Goal: Information Seeking & Learning: Learn about a topic

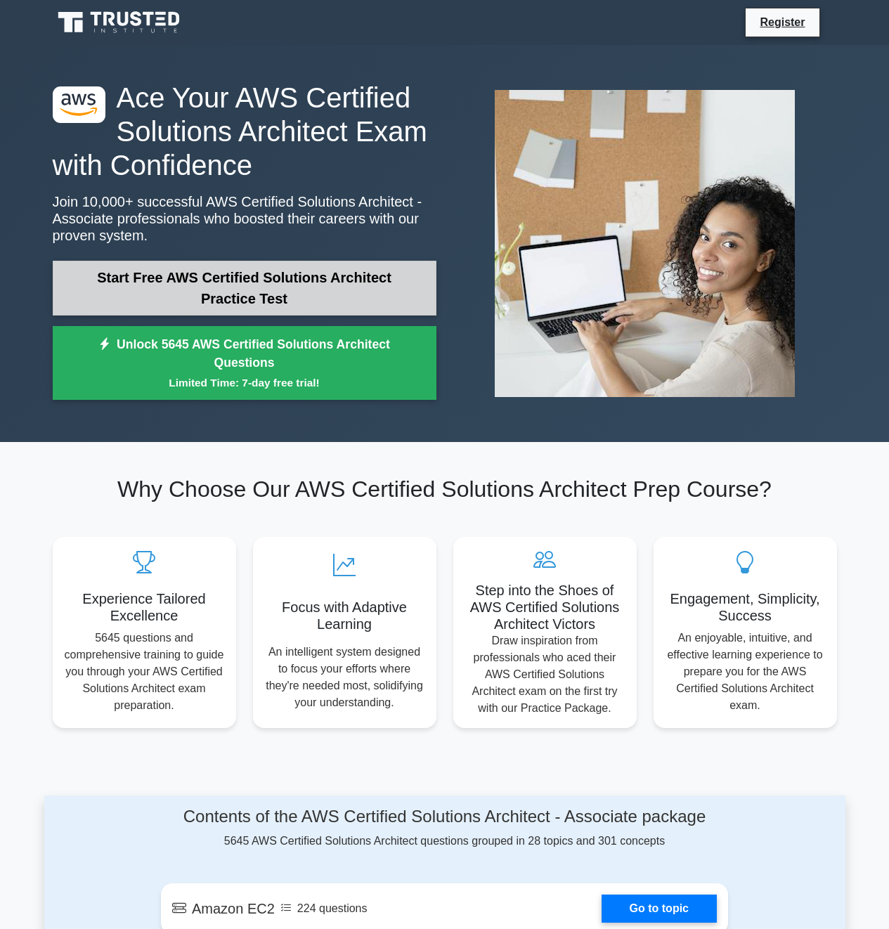
click at [357, 292] on link "Start Free AWS Certified Solutions Architect Practice Test" at bounding box center [245, 288] width 384 height 55
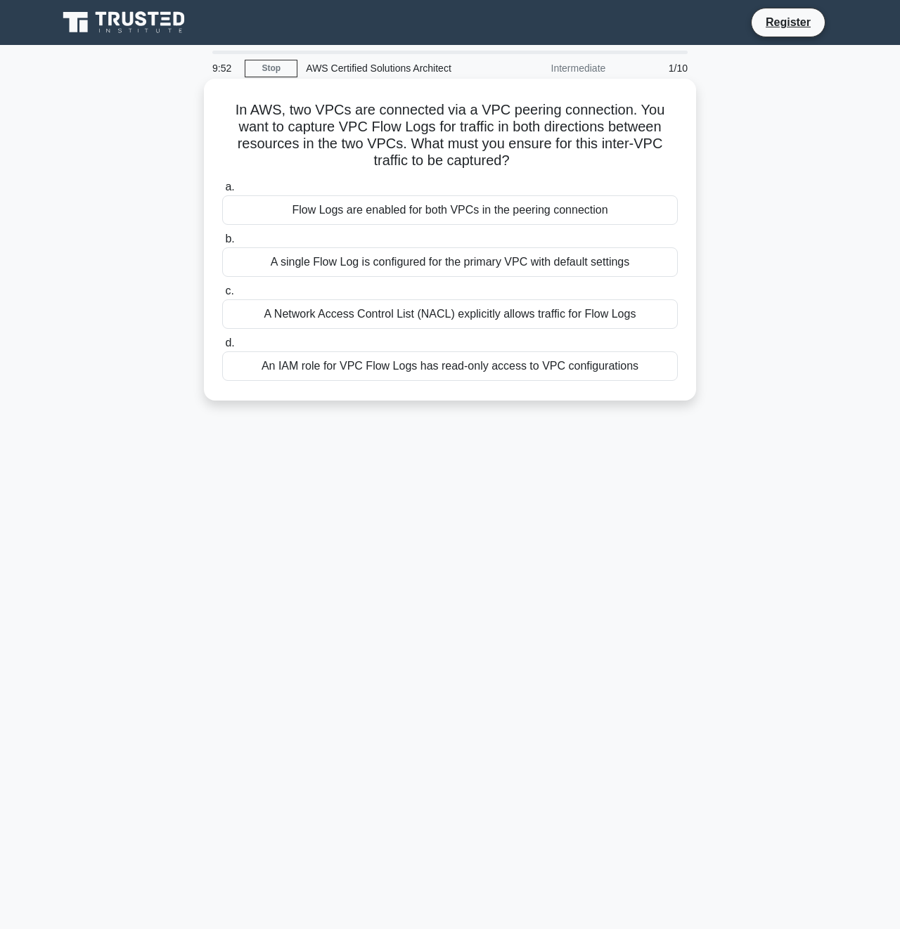
click at [472, 210] on div "Flow Logs are enabled for both VPCs in the peering connection" at bounding box center [450, 210] width 456 height 30
click at [222, 192] on input "a. Flow Logs are enabled for both VPCs in the peering connection" at bounding box center [222, 187] width 0 height 9
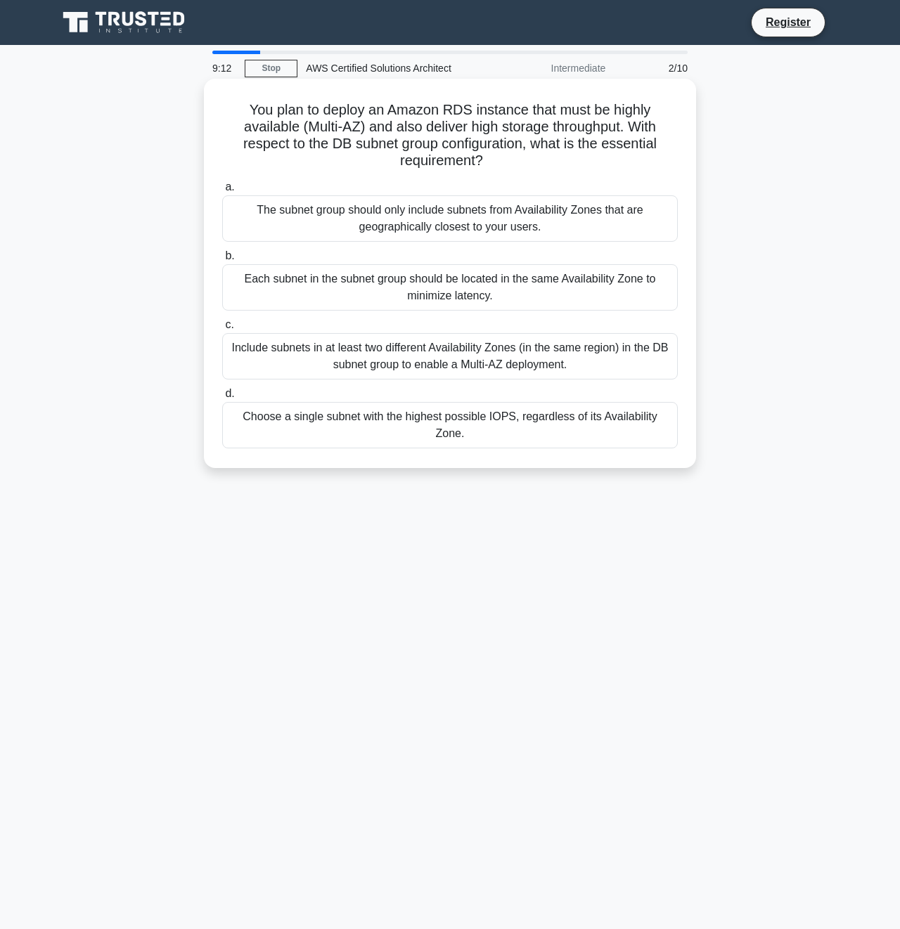
click at [588, 283] on div "Each subnet in the subnet group should be located in the same Availability Zone…" at bounding box center [450, 287] width 456 height 46
click at [222, 261] on input "b. Each subnet in the subnet group should be located in the same Availability Z…" at bounding box center [222, 256] width 0 height 9
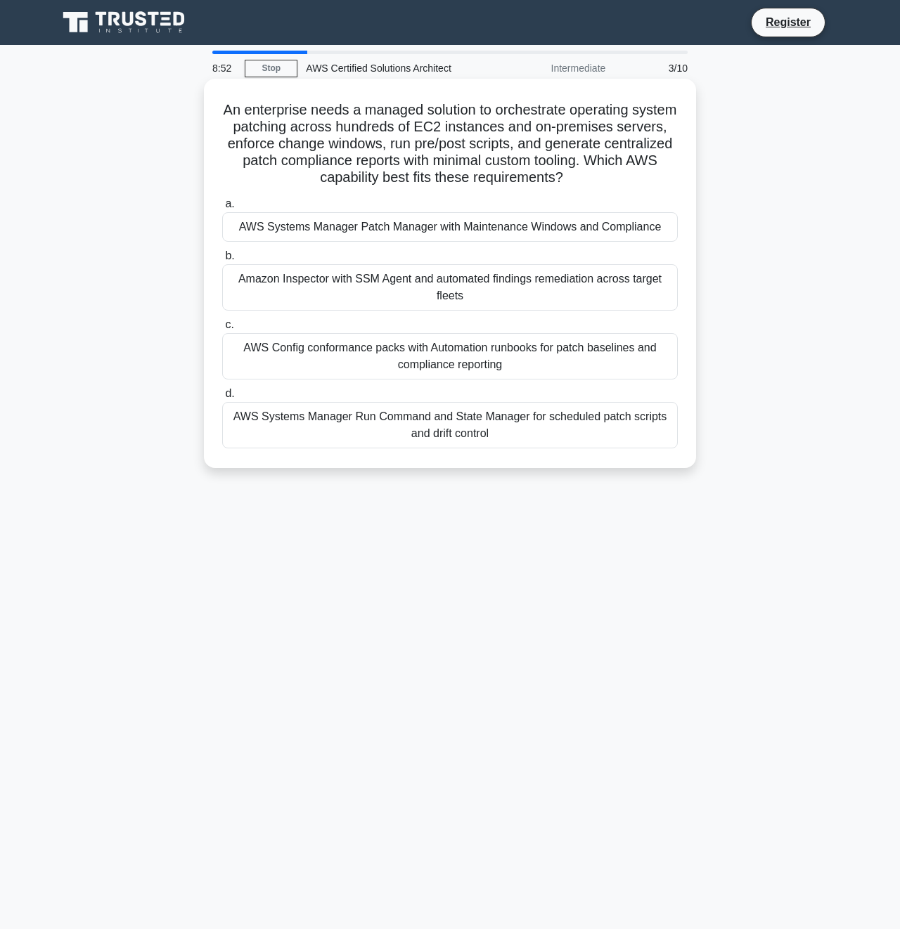
click at [608, 365] on div "AWS Config conformance packs with Automation runbooks for patch baselines and c…" at bounding box center [450, 356] width 456 height 46
click at [222, 330] on input "c. AWS Config conformance packs with Automation runbooks for patch baselines an…" at bounding box center [222, 325] width 0 height 9
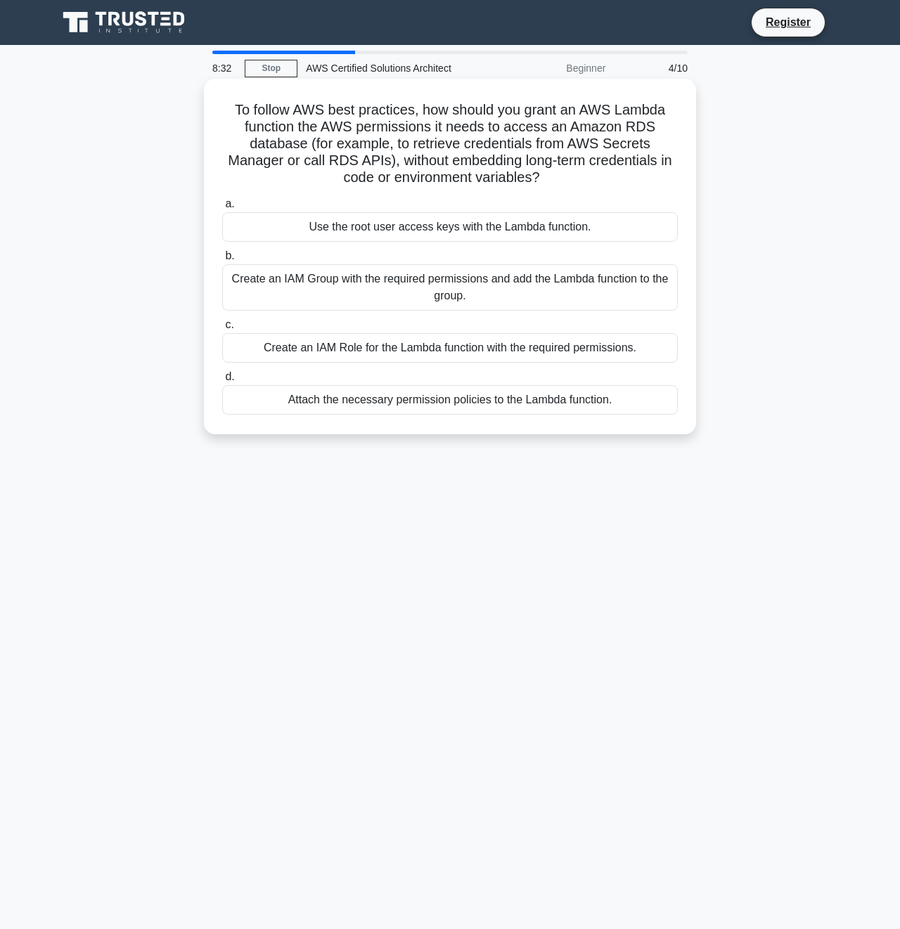
click at [549, 351] on div "Create an IAM Role for the Lambda function with the required permissions." at bounding box center [450, 348] width 456 height 30
click at [222, 330] on input "c. Create an IAM Role for the Lambda function with the required permissions." at bounding box center [222, 325] width 0 height 9
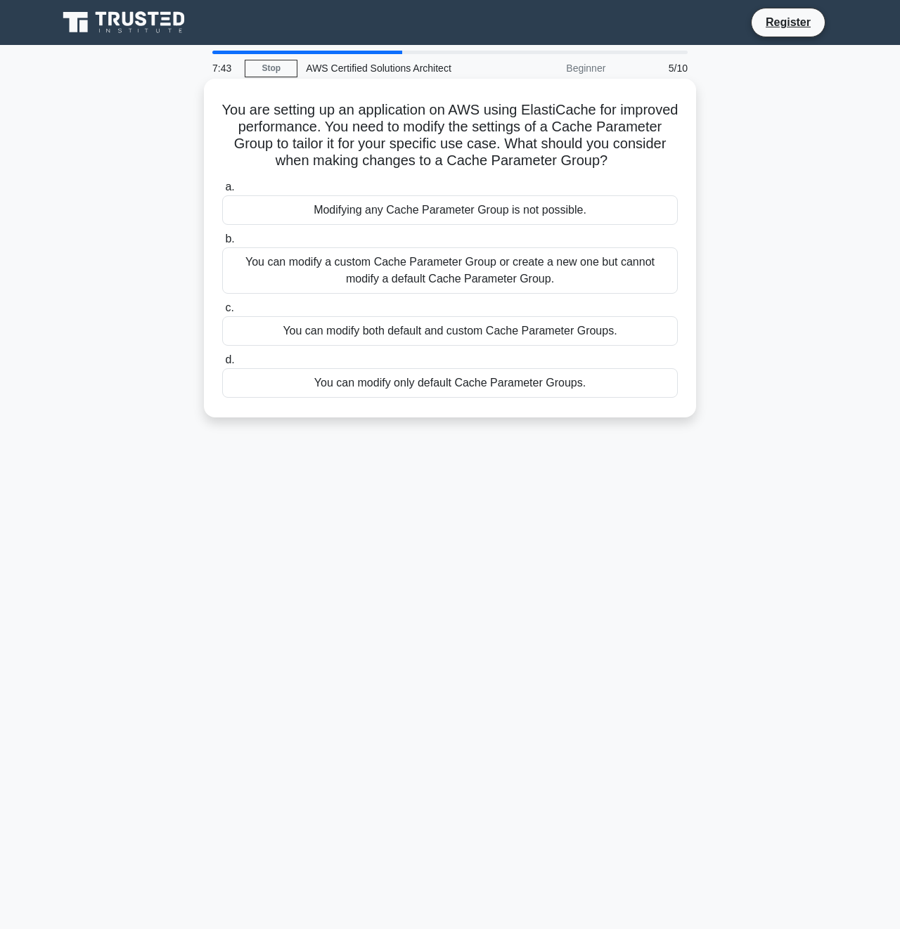
click at [549, 283] on div "You can modify a custom Cache Parameter Group or create a new one but cannot mo…" at bounding box center [450, 270] width 456 height 46
click at [222, 244] on input "b. You can modify a custom Cache Parameter Group or create a new one but cannot…" at bounding box center [222, 239] width 0 height 9
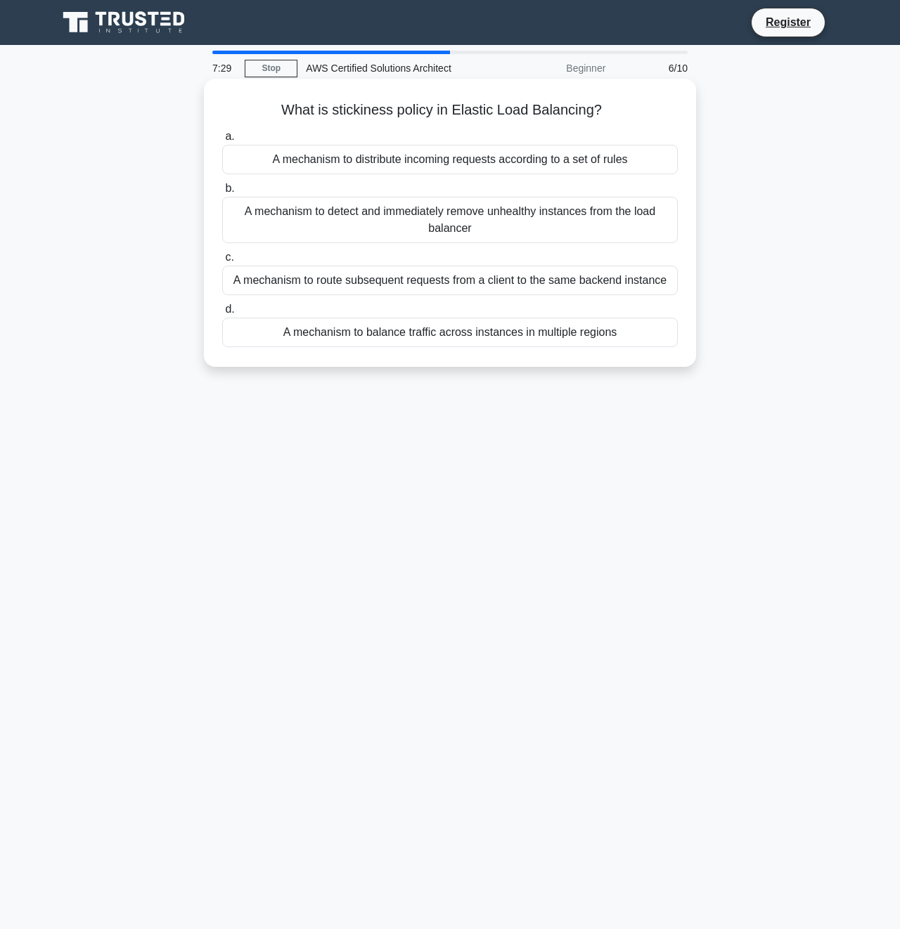
click at [579, 285] on div "A mechanism to route subsequent requests from a client to the same backend inst…" at bounding box center [450, 281] width 456 height 30
click at [222, 262] on input "c. A mechanism to route subsequent requests from a client to the same backend i…" at bounding box center [222, 257] width 0 height 9
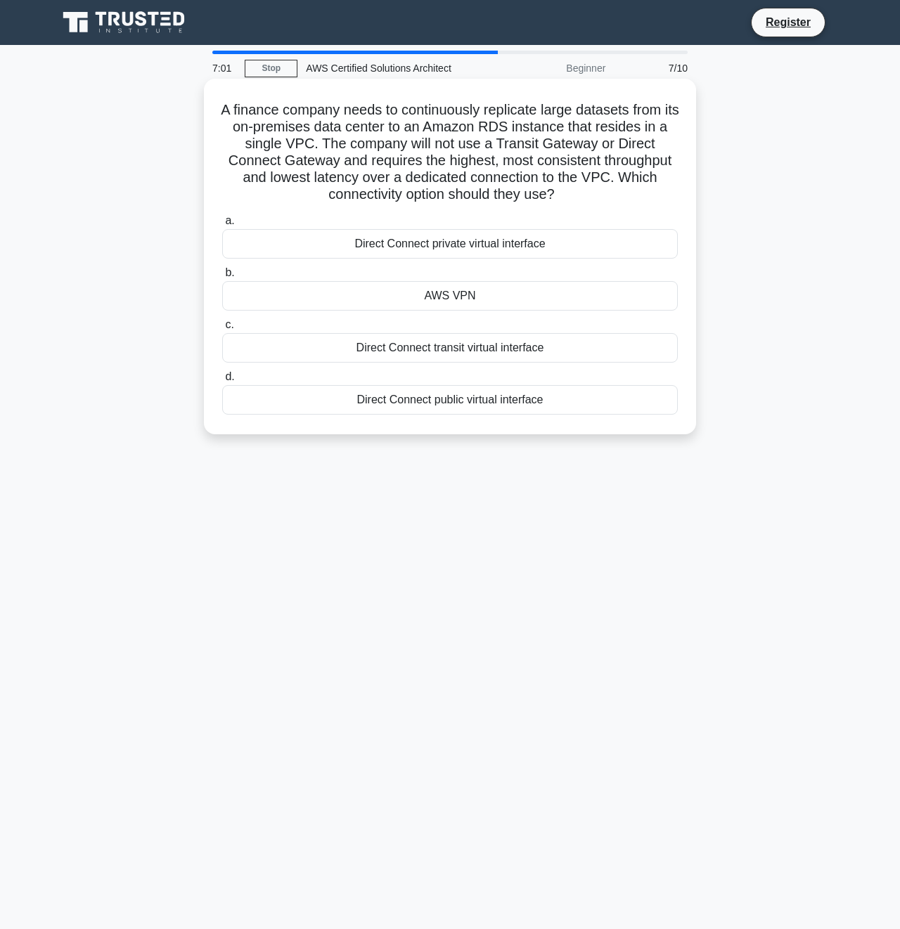
drag, startPoint x: 562, startPoint y: 350, endPoint x: 551, endPoint y: 349, distance: 10.6
click at [551, 349] on div "Direct Connect transit virtual interface" at bounding box center [450, 348] width 456 height 30
click at [222, 330] on input "c. Direct Connect transit virtual interface" at bounding box center [222, 325] width 0 height 9
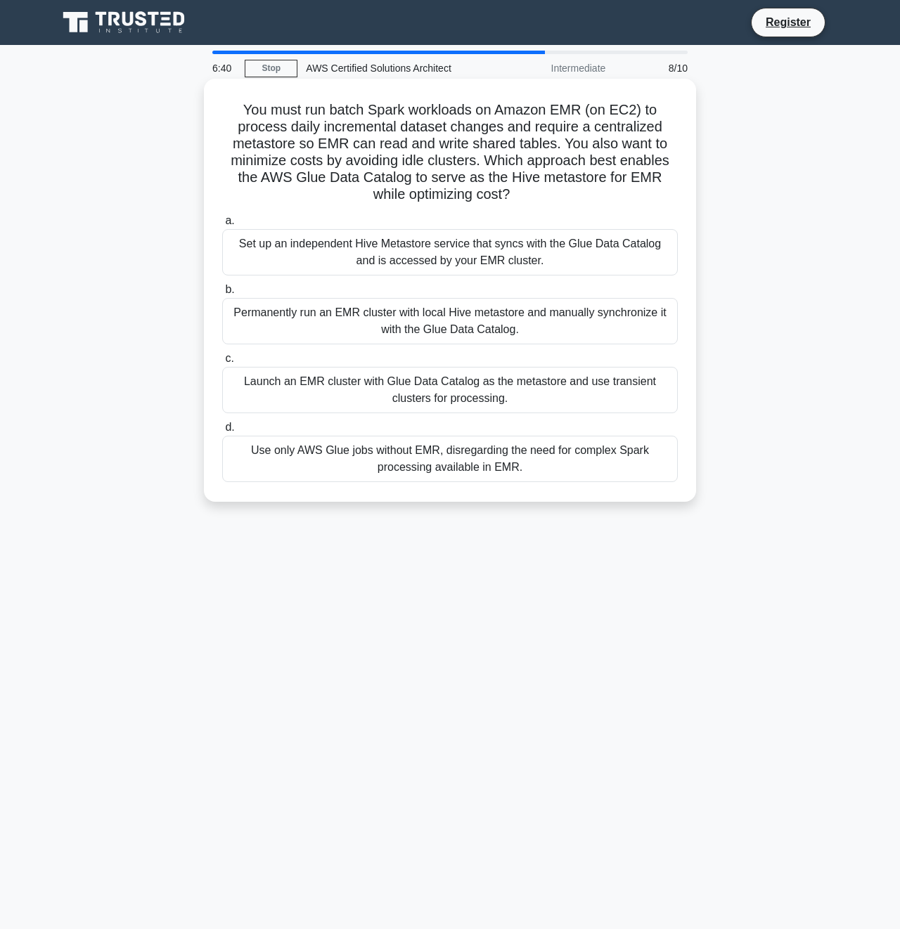
click at [571, 391] on div "Launch an EMR cluster with Glue Data Catalog as the metastore and use transient…" at bounding box center [450, 390] width 456 height 46
click at [222, 363] on input "c. Launch an EMR cluster with Glue Data Catalog as the metastore and use transi…" at bounding box center [222, 358] width 0 height 9
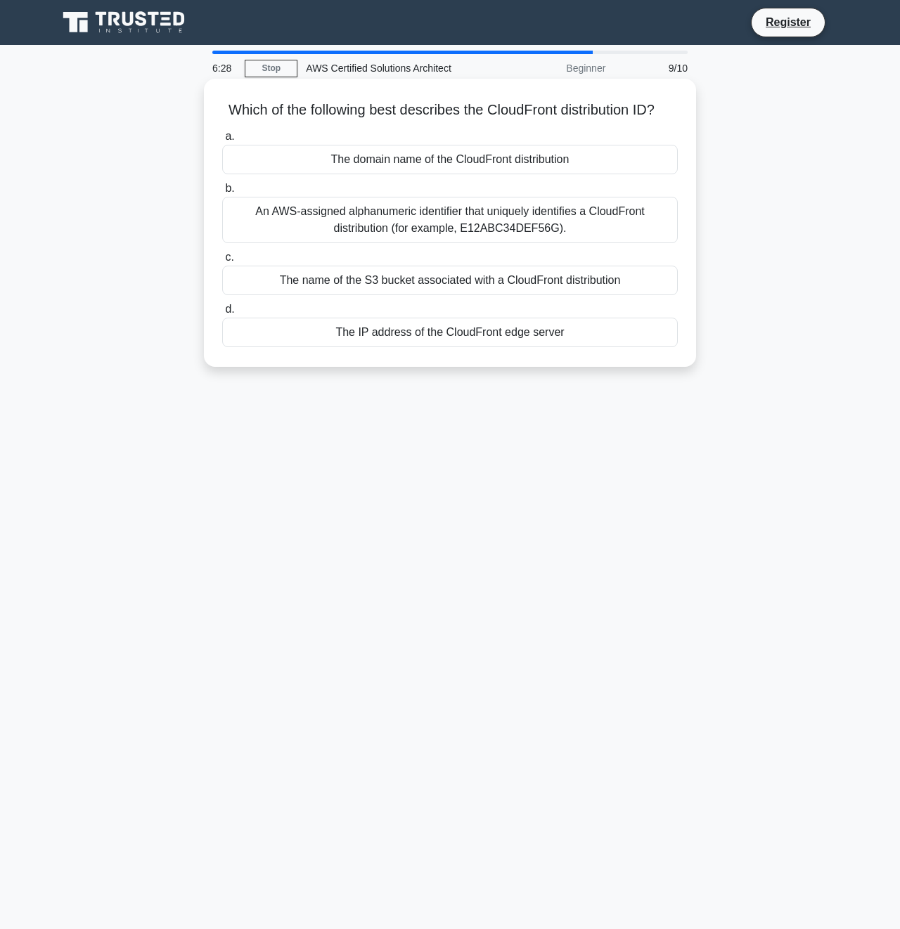
click at [533, 225] on div "An AWS-assigned alphanumeric identifier that uniquely identifies a CloudFront d…" at bounding box center [450, 220] width 456 height 46
click at [222, 193] on input "b. An AWS-assigned alphanumeric identifier that uniquely identifies a CloudFron…" at bounding box center [222, 188] width 0 height 9
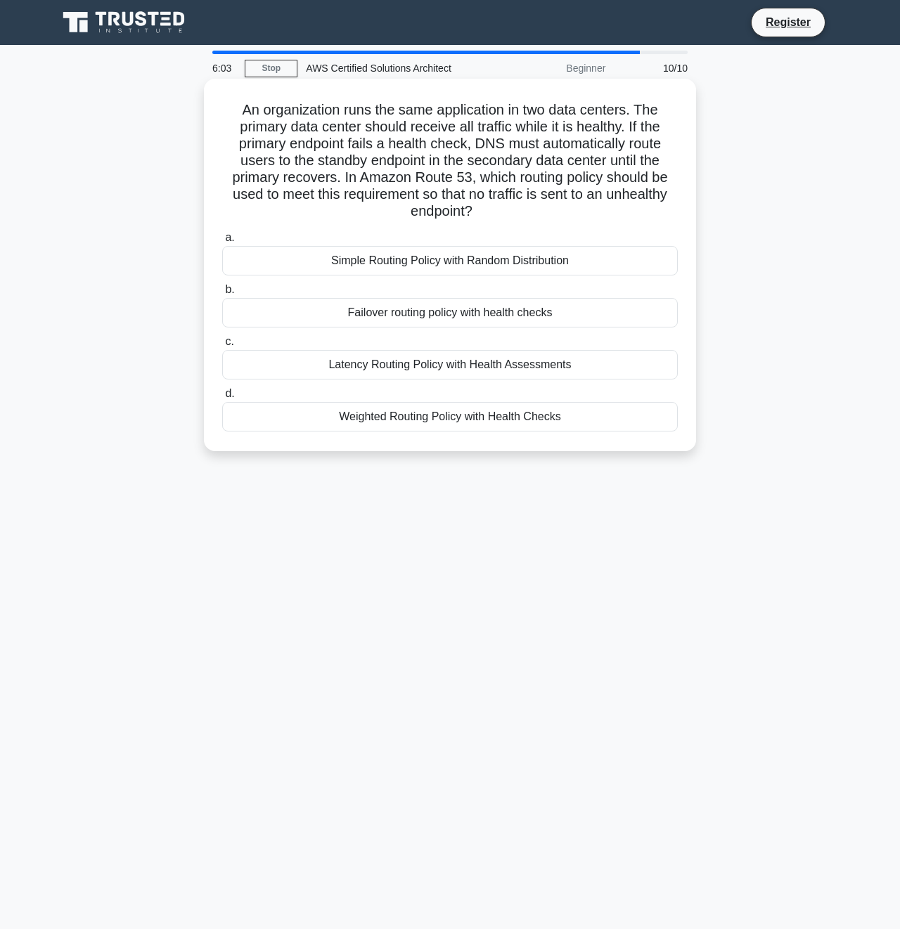
click at [573, 364] on div "Latency Routing Policy with Health Assessments" at bounding box center [450, 365] width 456 height 30
click at [222, 347] on input "c. Latency Routing Policy with Health Assessments" at bounding box center [222, 341] width 0 height 9
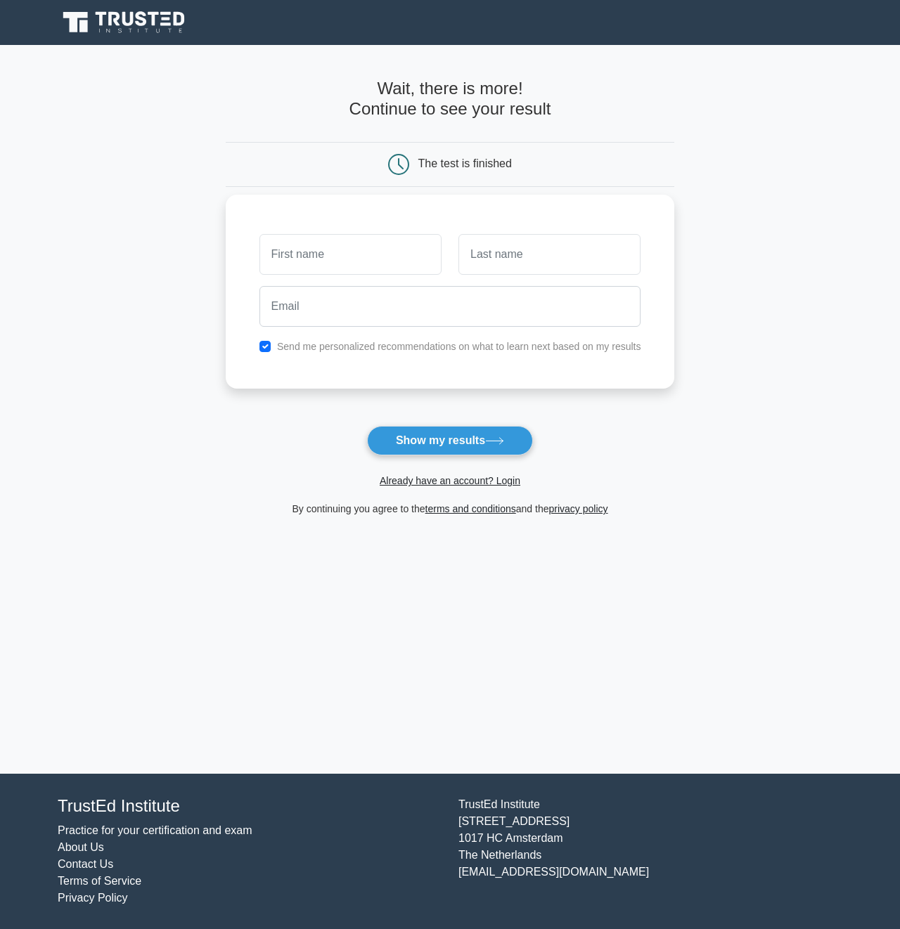
click at [483, 352] on label "Send me personalized recommendations on what to learn next based on my results" at bounding box center [459, 346] width 364 height 11
click at [487, 345] on label "Send me personalized recommendations on what to learn next based on my results" at bounding box center [459, 346] width 364 height 11
click at [272, 343] on div "Send me personalized recommendations on what to learn next based on my results" at bounding box center [450, 346] width 399 height 17
click at [265, 347] on input "checkbox" at bounding box center [264, 346] width 11 height 11
checkbox input "false"
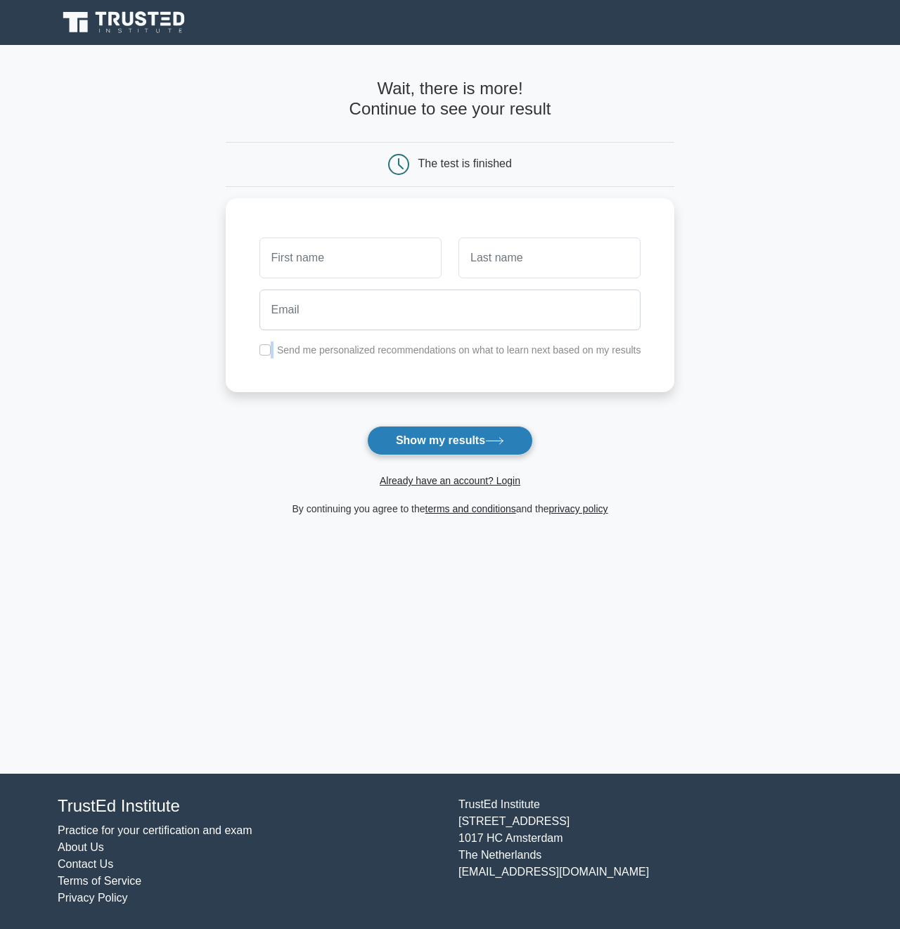
click at [506, 435] on button "Show my results" at bounding box center [450, 441] width 166 height 30
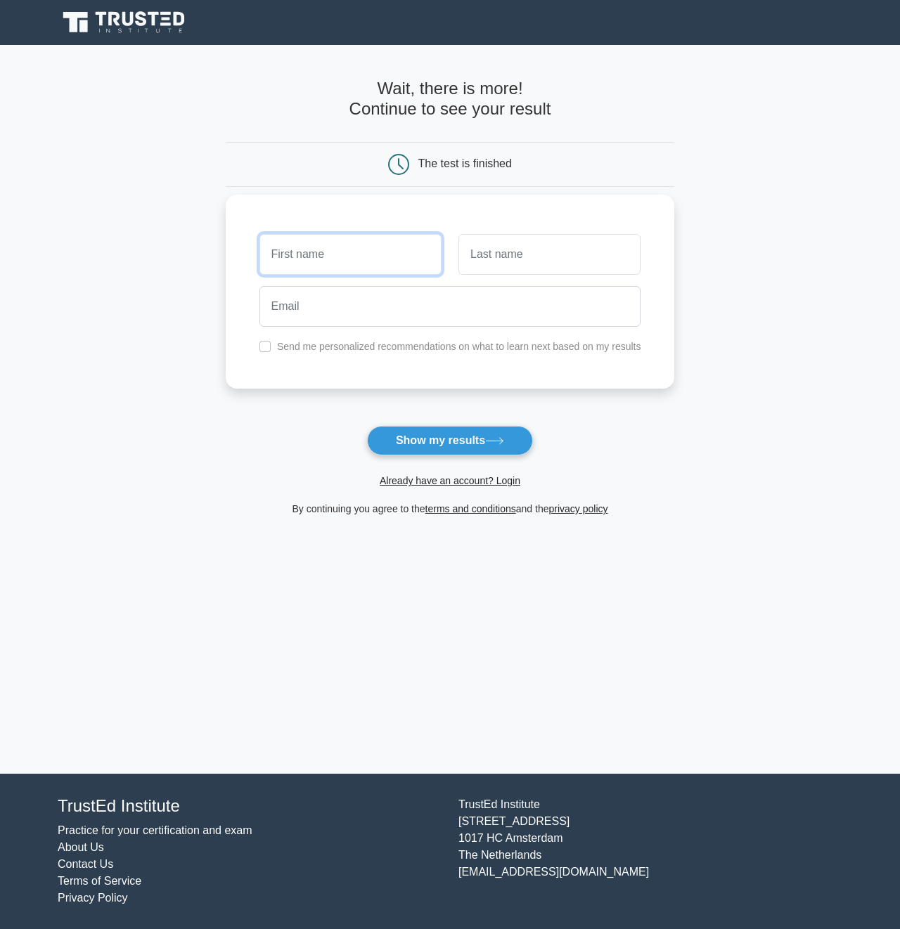
click at [396, 263] on input "text" at bounding box center [350, 254] width 182 height 41
click at [494, 266] on input "text" at bounding box center [549, 254] width 182 height 41
type input "sh"
type input "l"
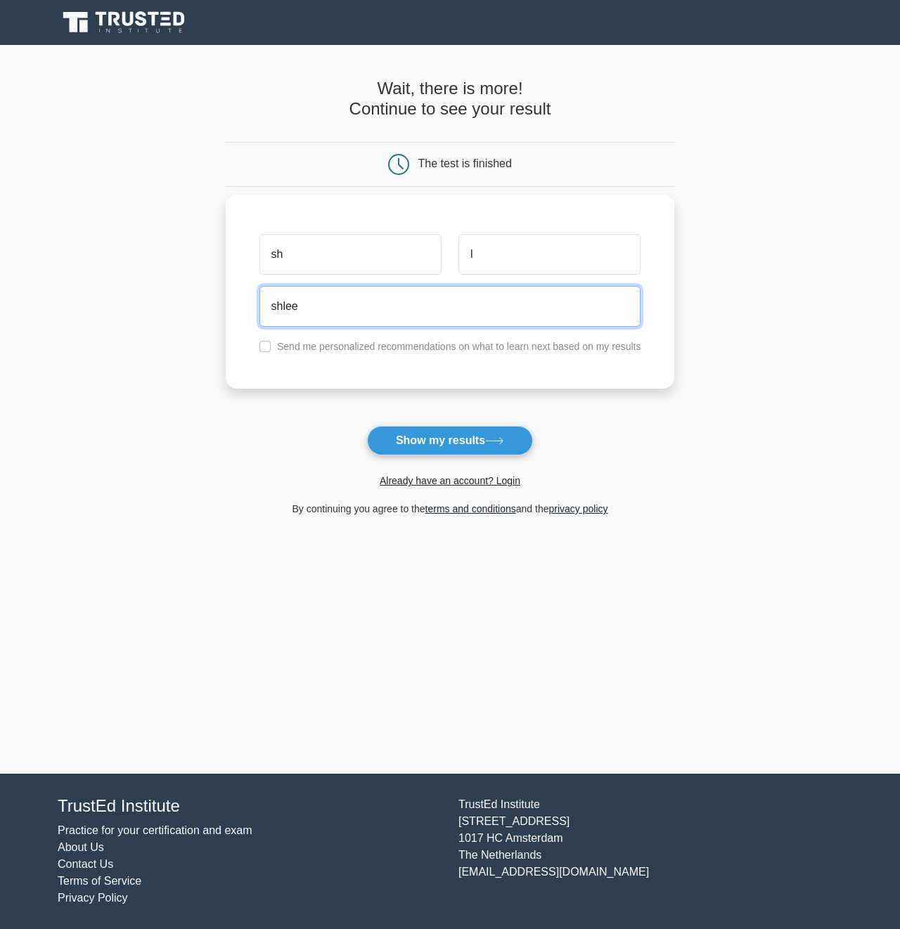
type input "shlee8405@gmail.com"
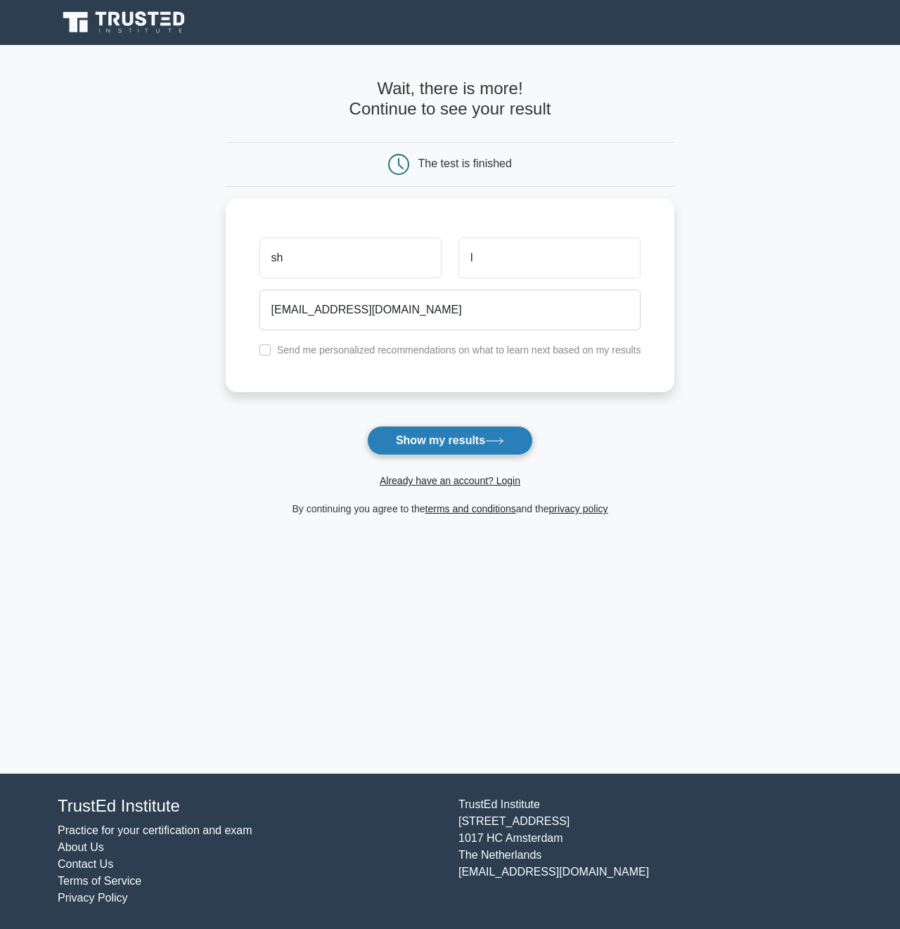
click at [487, 446] on button "Show my results" at bounding box center [450, 441] width 166 height 30
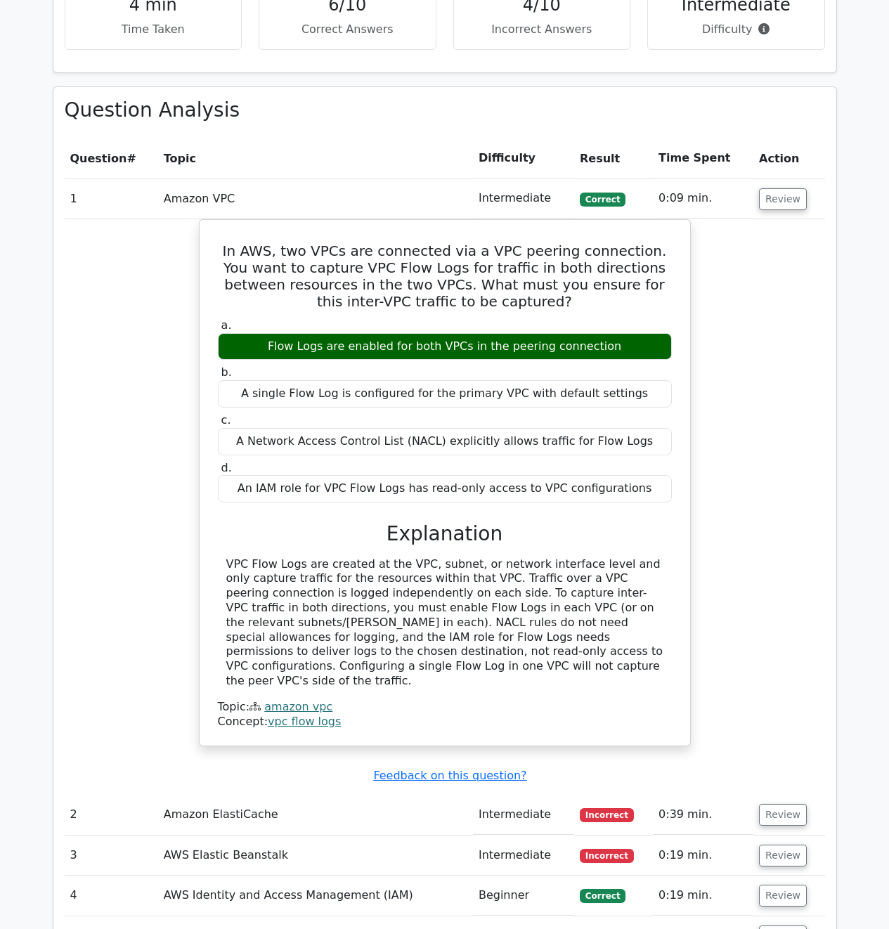
scroll to position [1743, 0]
